Goal: Task Accomplishment & Management: Use online tool/utility

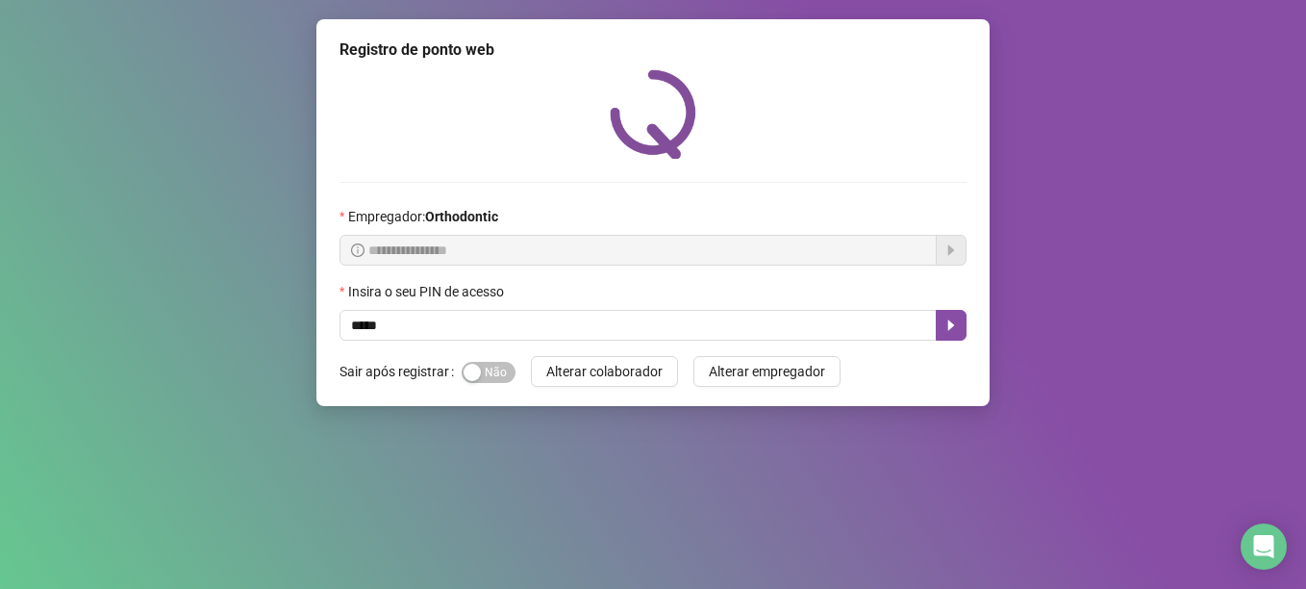
type input "*****"
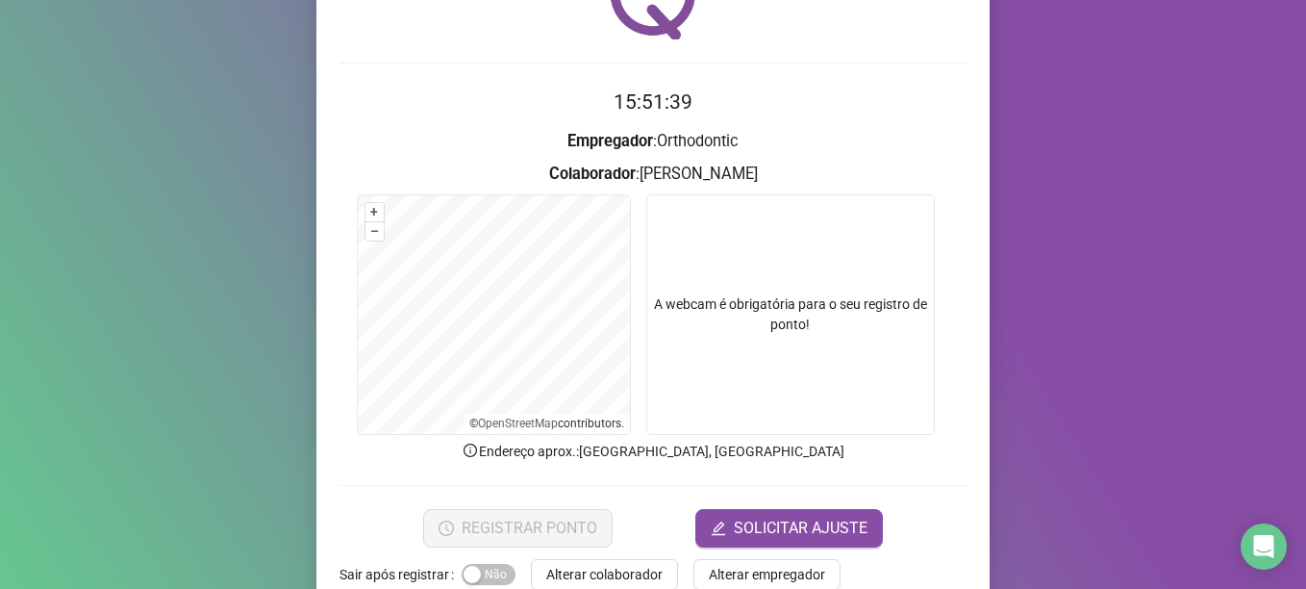
scroll to position [163, 0]
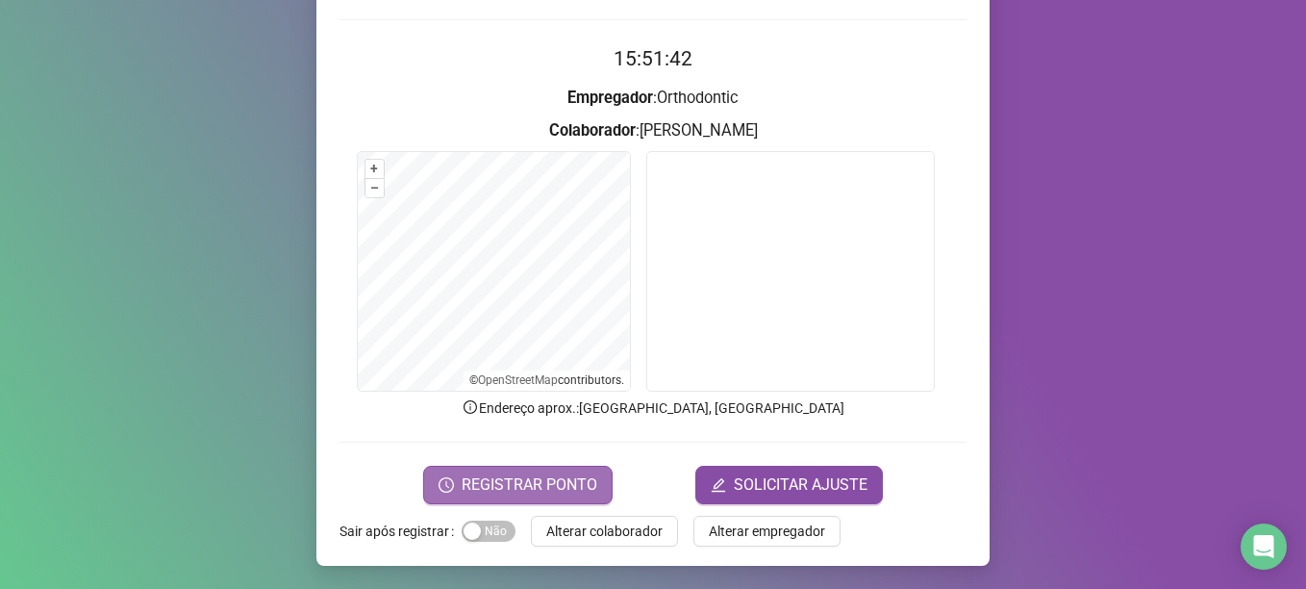
click at [544, 484] on span "REGISTRAR PONTO" at bounding box center [530, 484] width 136 height 23
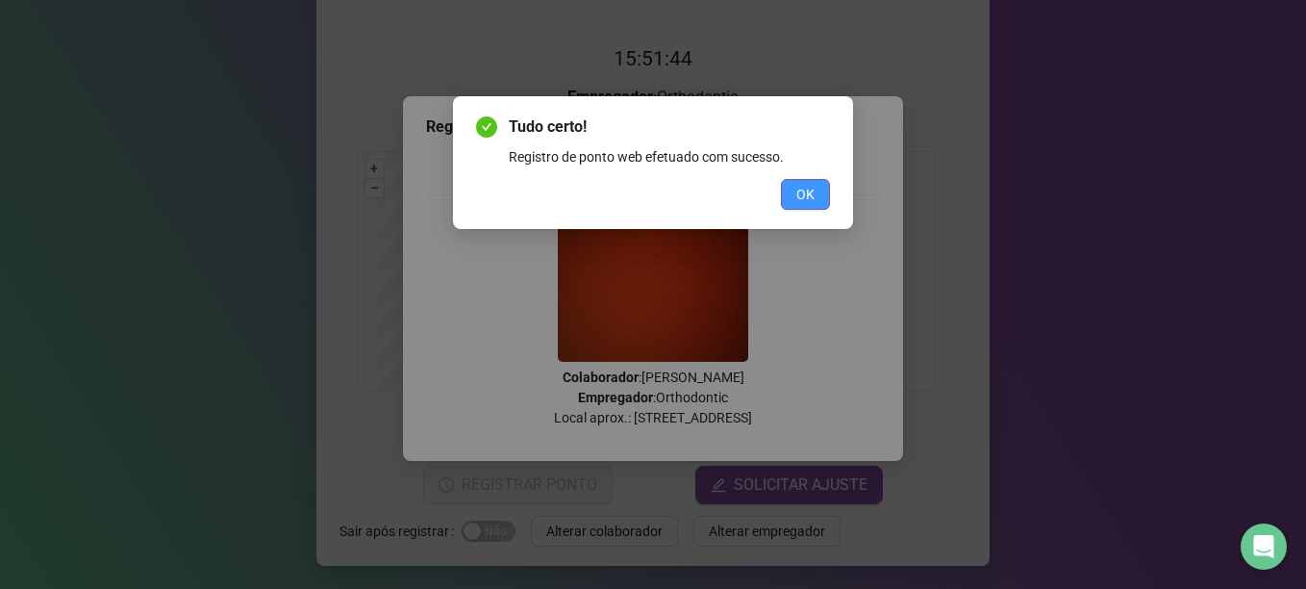
click at [823, 191] on button "OK" at bounding box center [805, 194] width 49 height 31
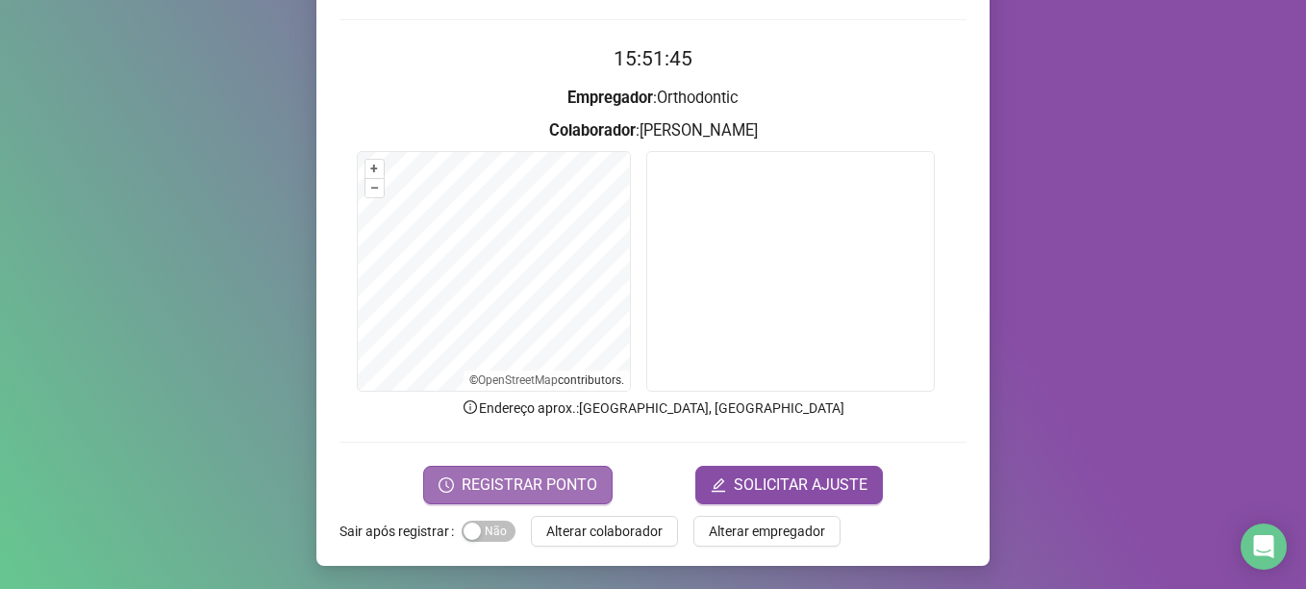
click at [561, 500] on button "REGISTRAR PONTO" at bounding box center [517, 485] width 189 height 38
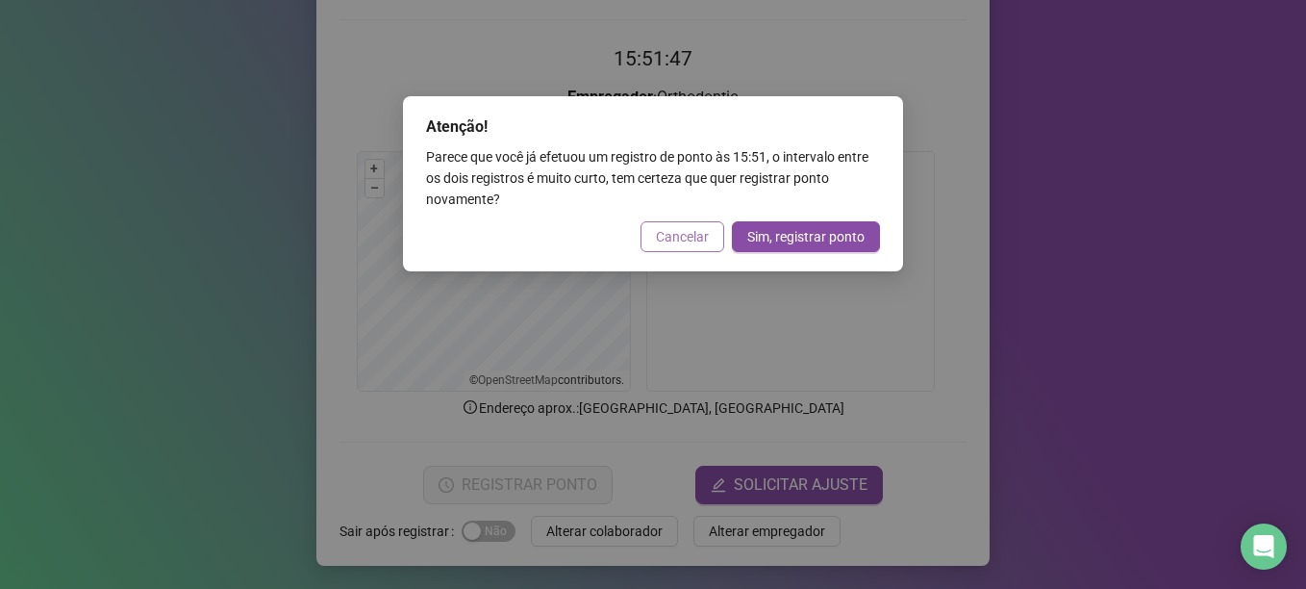
click at [694, 225] on button "Cancelar" at bounding box center [683, 236] width 84 height 31
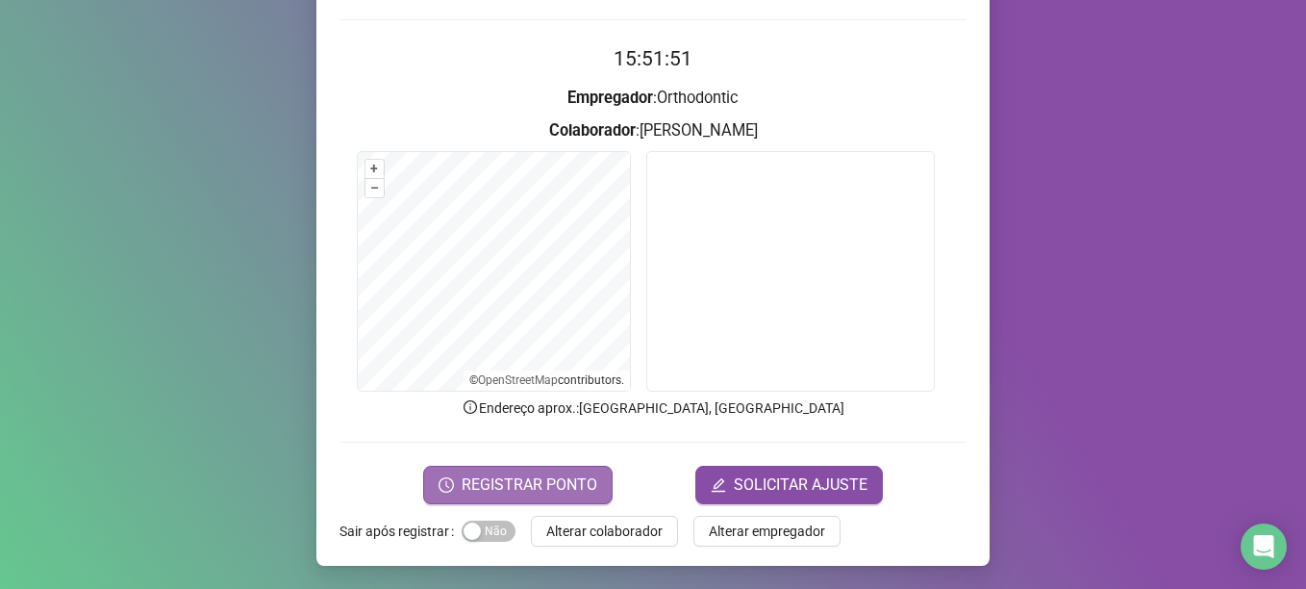
click at [485, 491] on span "REGISTRAR PONTO" at bounding box center [530, 484] width 136 height 23
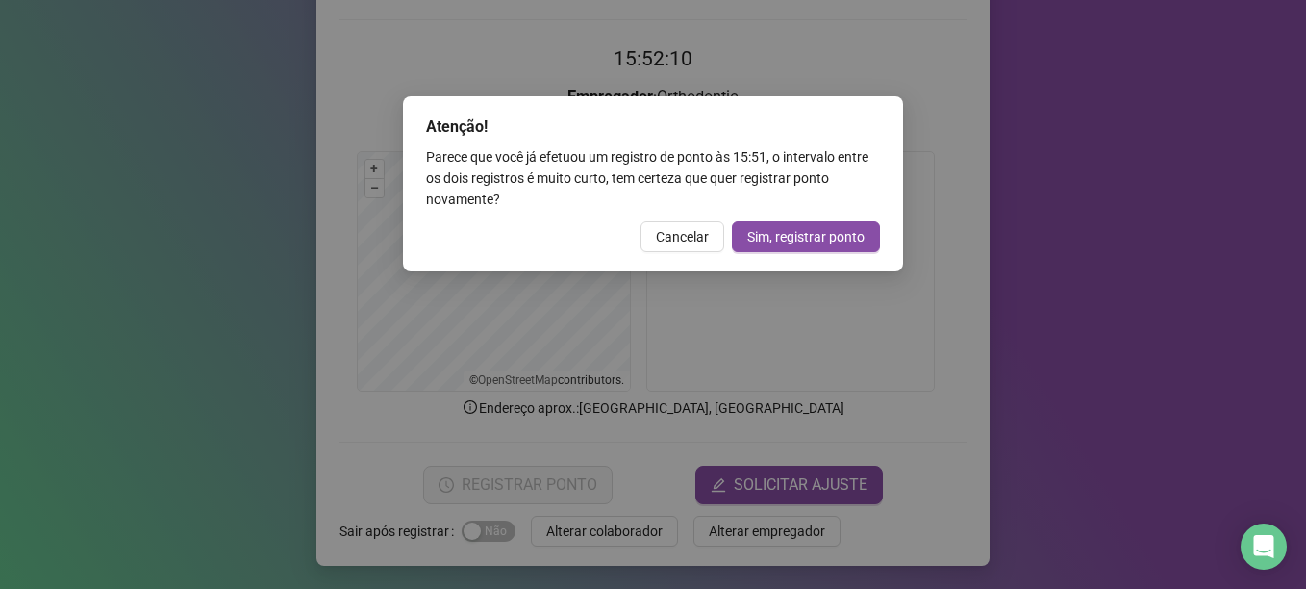
click at [692, 239] on span "Cancelar" at bounding box center [682, 236] width 53 height 21
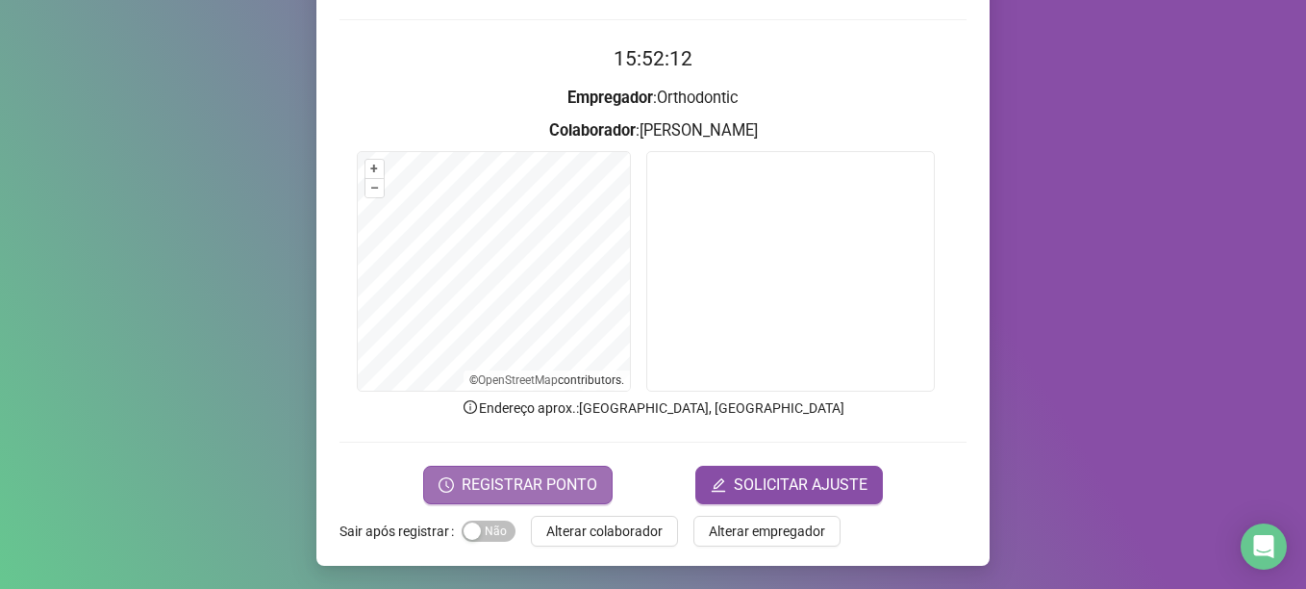
click at [522, 466] on button "REGISTRAR PONTO" at bounding box center [517, 485] width 189 height 38
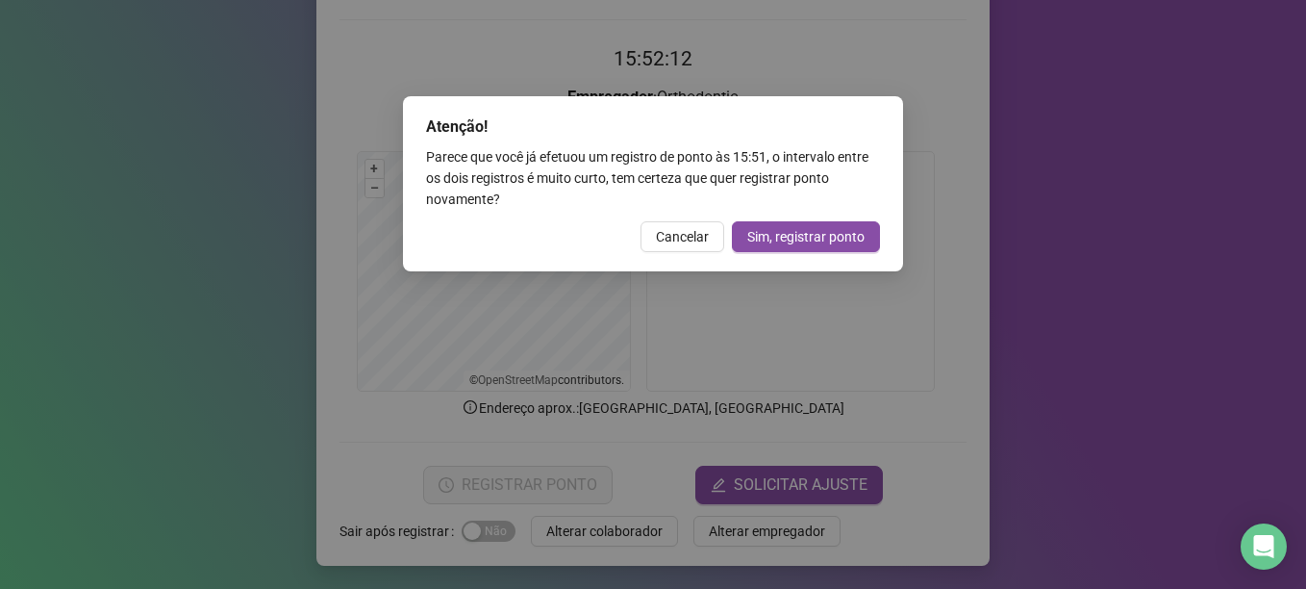
click at [528, 480] on div "Atenção! Parece que você já efetuou um registro de ponto às 15:51 , o intervalo…" at bounding box center [653, 294] width 1306 height 589
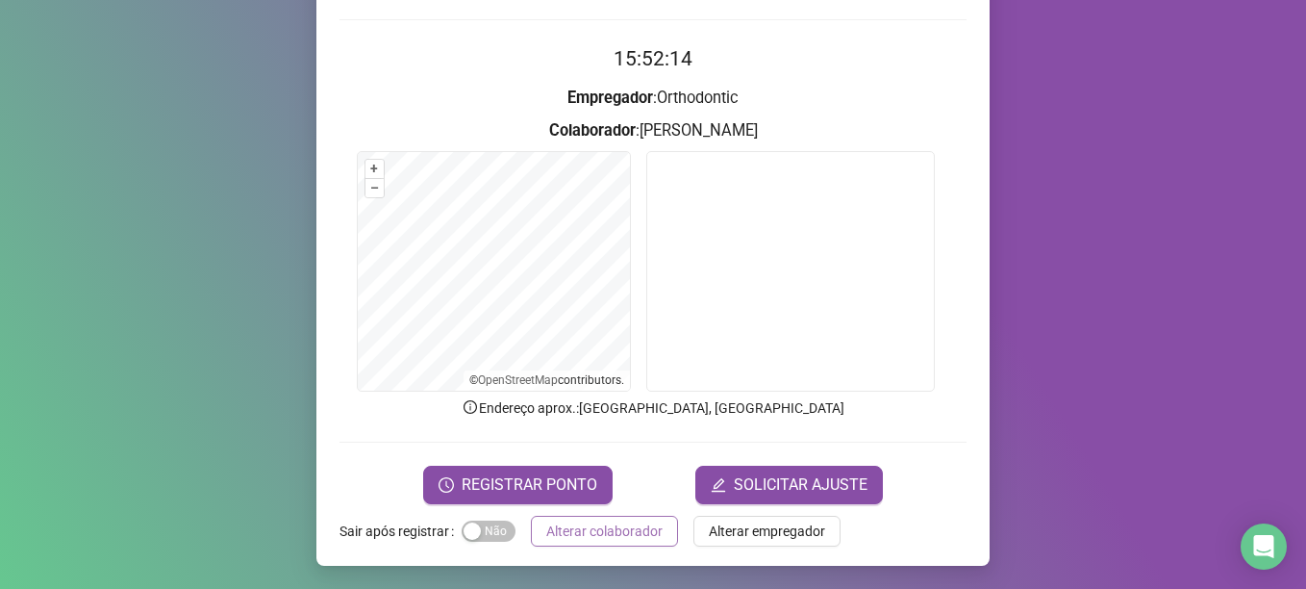
click at [624, 532] on span "Alterar colaborador" at bounding box center [604, 530] width 116 height 21
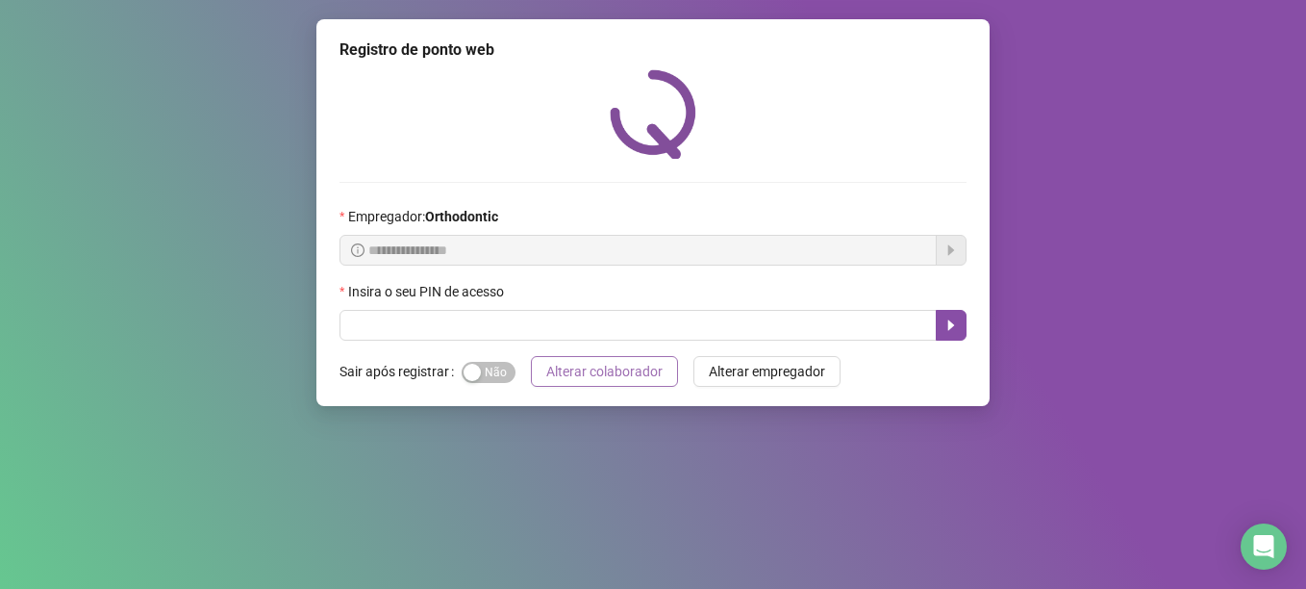
scroll to position [0, 0]
